Goal: Share content

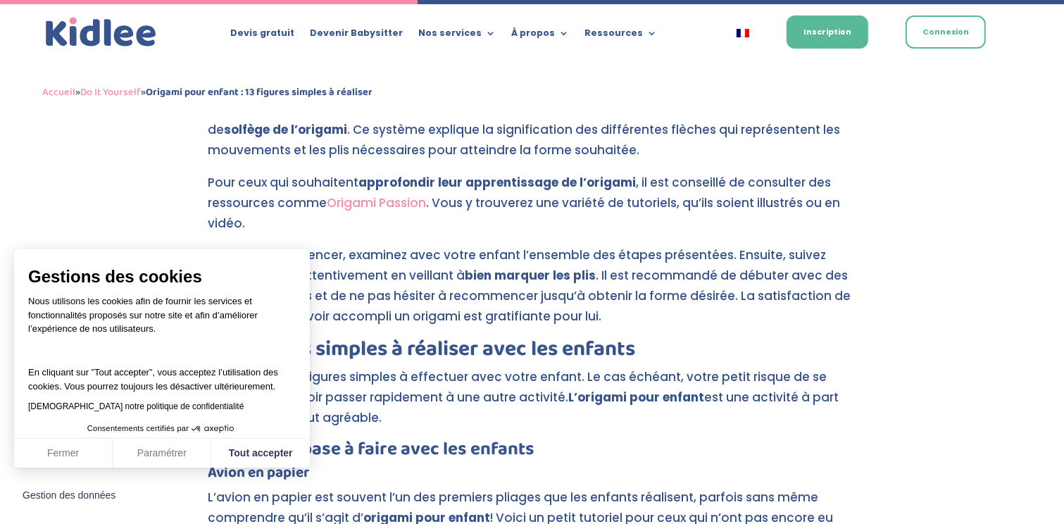
scroll to position [2073, 0]
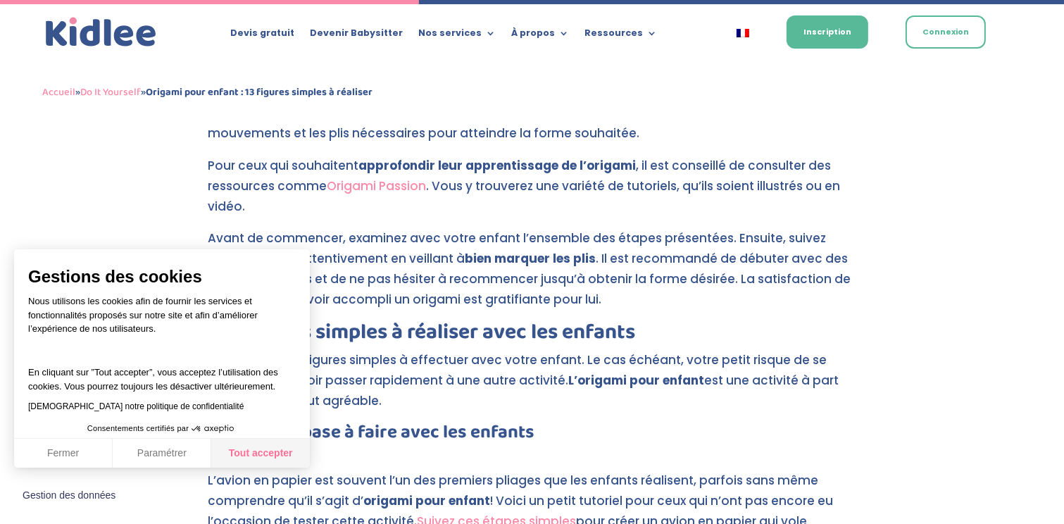
click at [262, 455] on button "Tout accepter" at bounding box center [260, 454] width 99 height 30
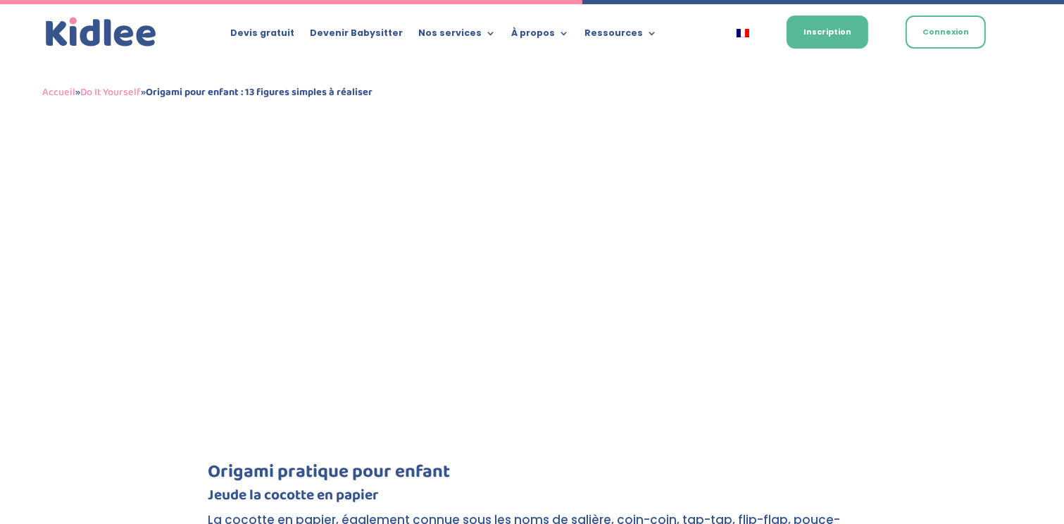
scroll to position [3059, 0]
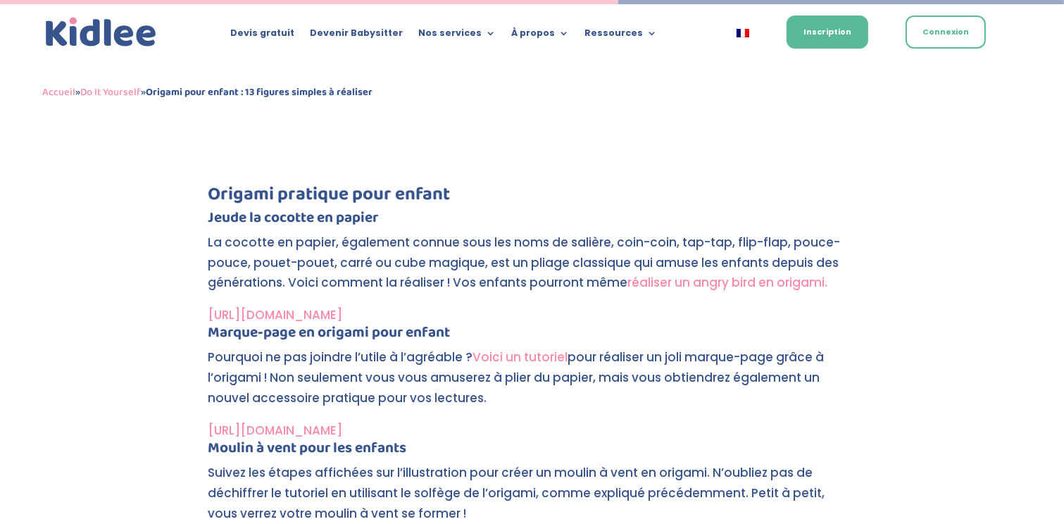
click at [515, 356] on link "Voici un tutoriel" at bounding box center [520, 356] width 95 height 17
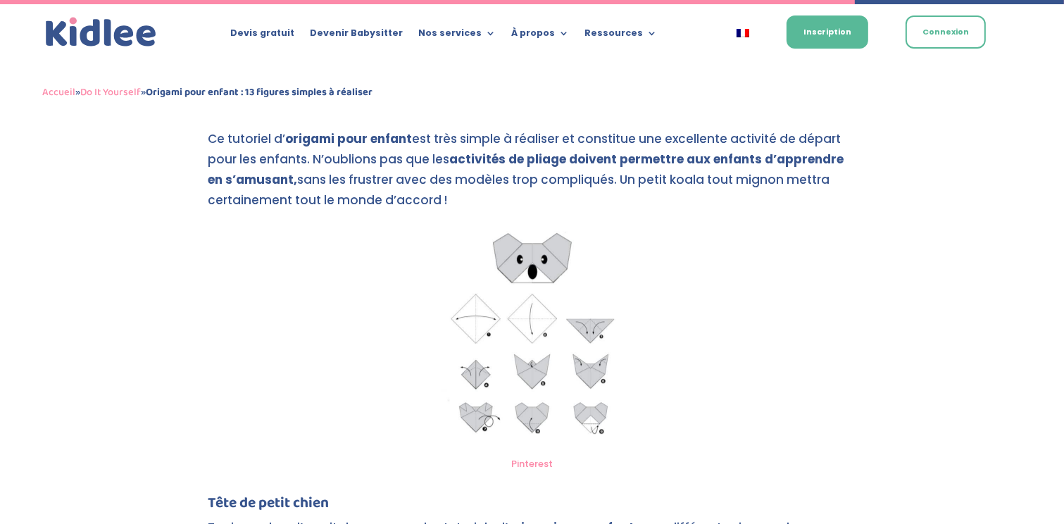
scroll to position [4230, 0]
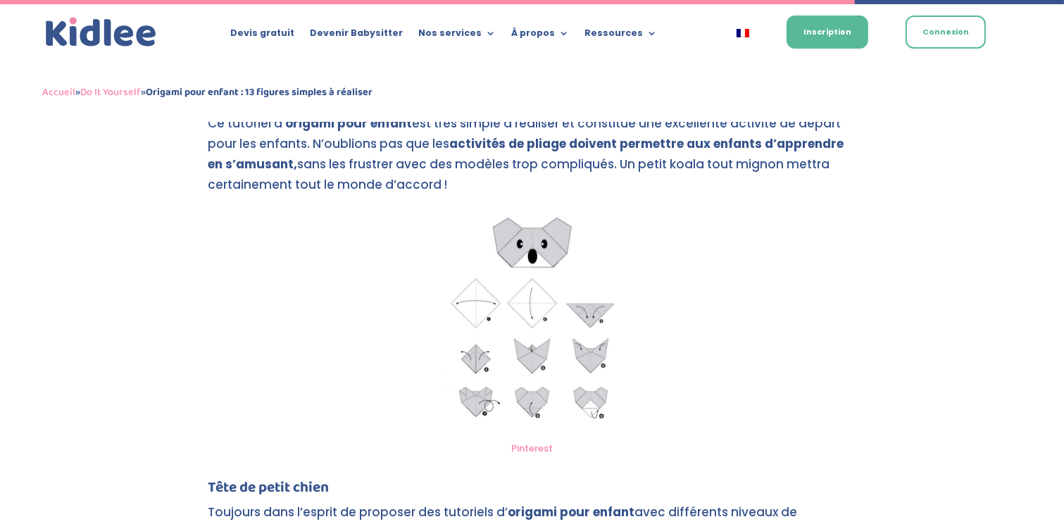
click at [527, 323] on img at bounding box center [532, 320] width 199 height 227
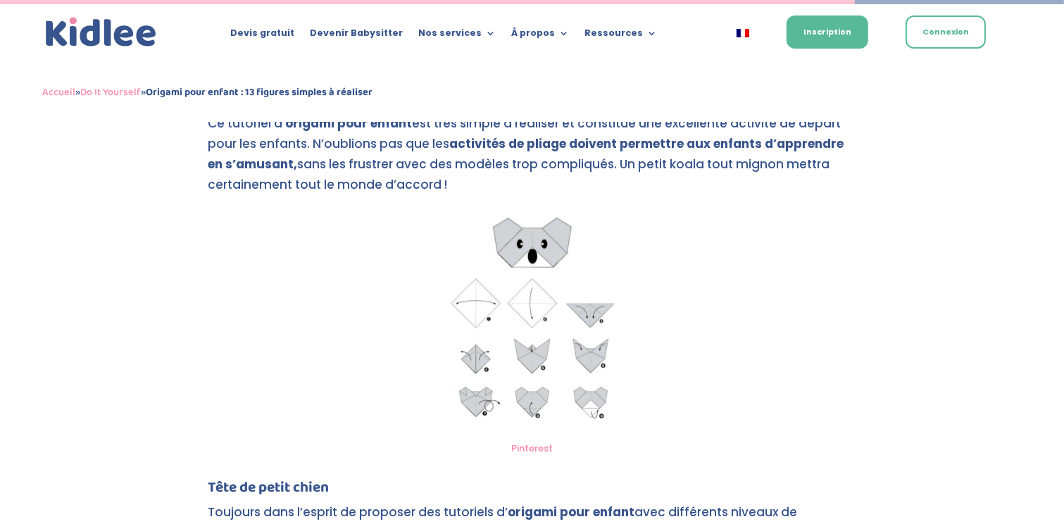
click at [535, 375] on img at bounding box center [532, 320] width 199 height 227
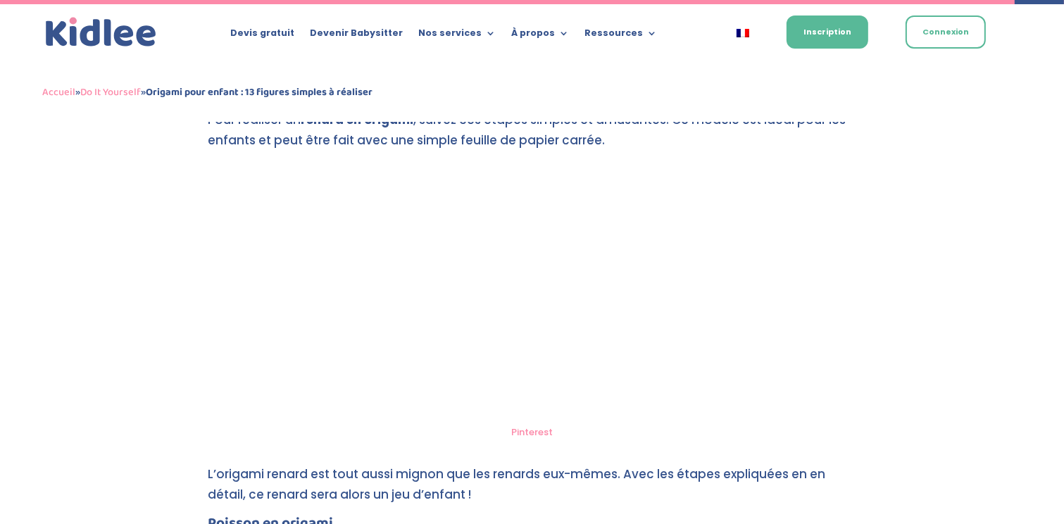
scroll to position [5074, 0]
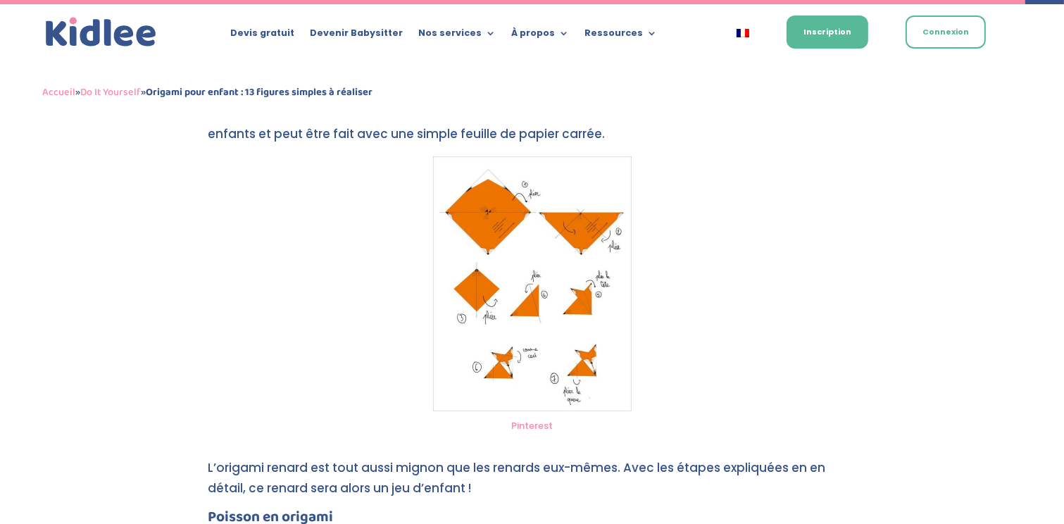
click at [536, 340] on img at bounding box center [532, 283] width 199 height 255
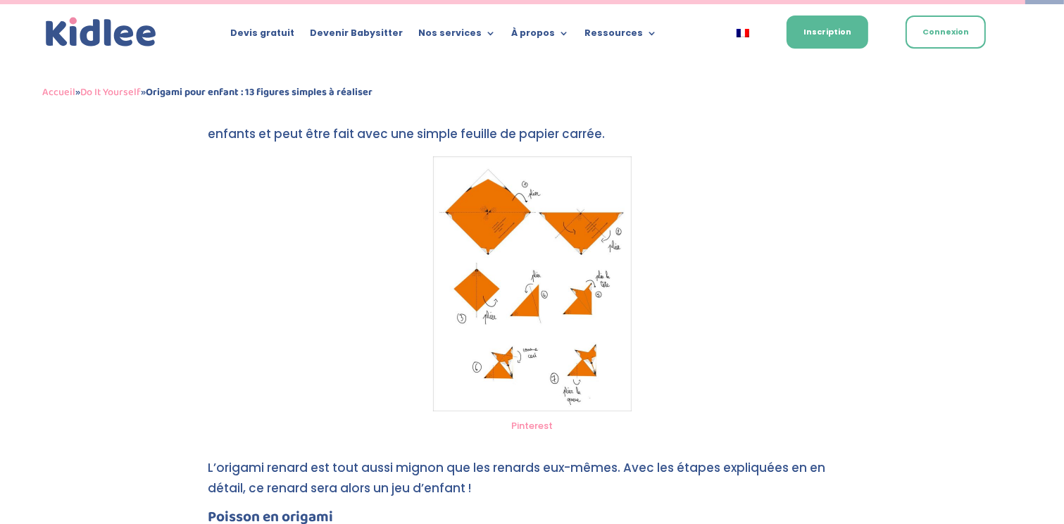
click at [528, 425] on link "Pinterest" at bounding box center [532, 425] width 42 height 13
